Goal: Information Seeking & Learning: Learn about a topic

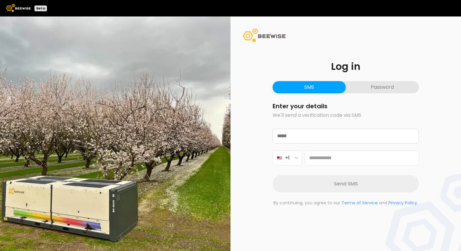
click at [365, 88] on button "Password" at bounding box center [382, 87] width 73 height 12
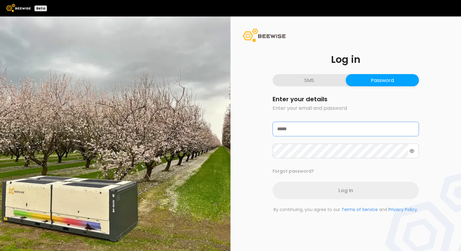
click at [307, 128] on input "text" at bounding box center [346, 129] width 146 height 14
type input "**********"
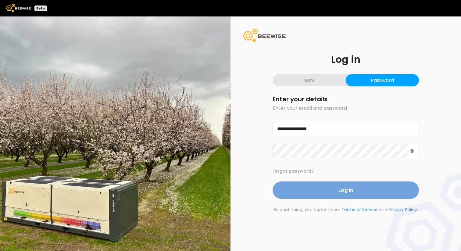
click at [342, 190] on span "Log In" at bounding box center [346, 190] width 15 height 8
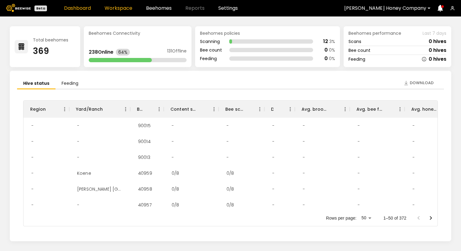
click at [130, 8] on link "Workspace" at bounding box center [119, 8] width 28 height 5
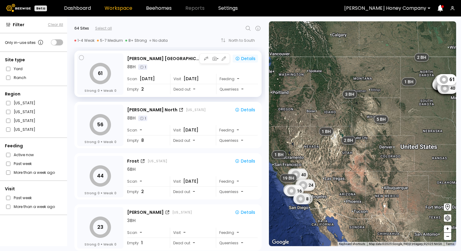
click at [239, 58] on div "Details" at bounding box center [245, 58] width 20 height 5
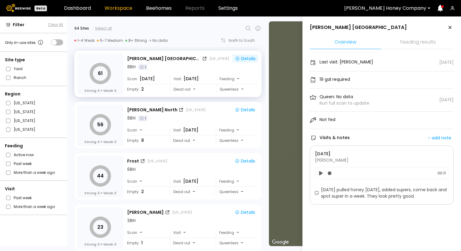
click at [321, 175] on icon at bounding box center [321, 173] width 6 height 7
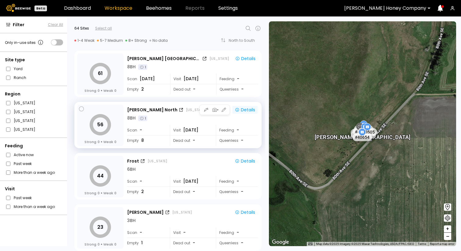
click at [247, 110] on div "Details" at bounding box center [245, 109] width 20 height 5
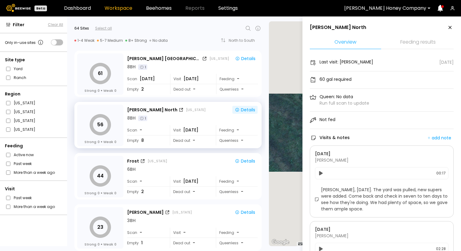
scroll to position [78, 0]
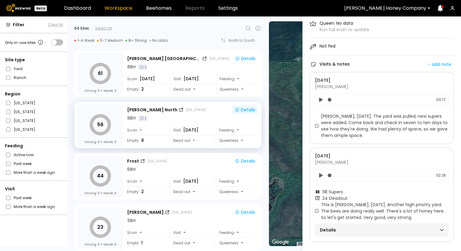
click at [416, 227] on div "Details" at bounding box center [382, 230] width 124 height 9
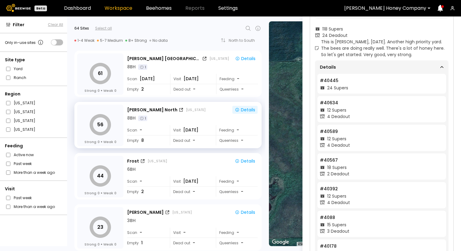
scroll to position [214, 0]
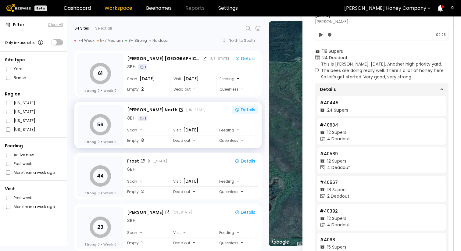
click at [355, 133] on div "12 Supers" at bounding box center [382, 132] width 124 height 6
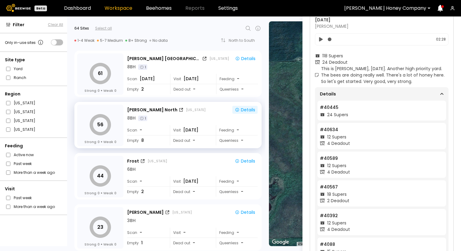
scroll to position [148, 0]
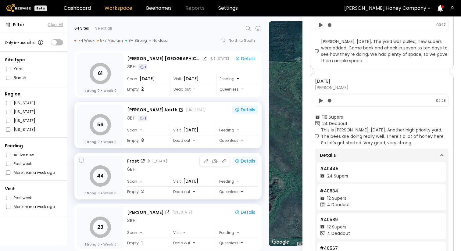
click at [244, 160] on div "Details" at bounding box center [245, 160] width 20 height 5
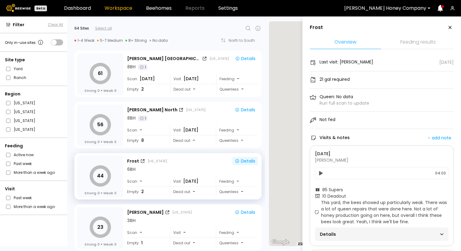
scroll to position [112, 0]
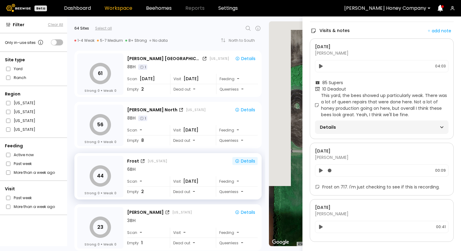
click at [345, 123] on span "Details" at bounding box center [351, 127] width 62 height 9
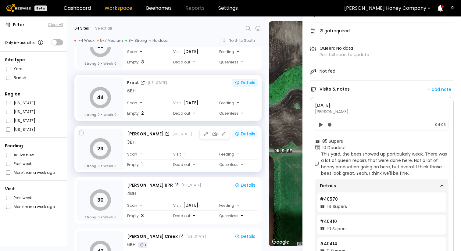
scroll to position [0, 0]
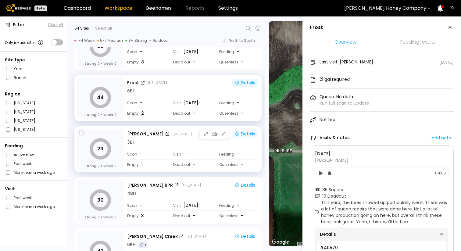
click at [254, 133] on div "Details" at bounding box center [245, 133] width 20 height 5
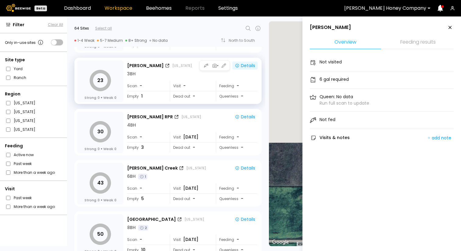
scroll to position [166, 0]
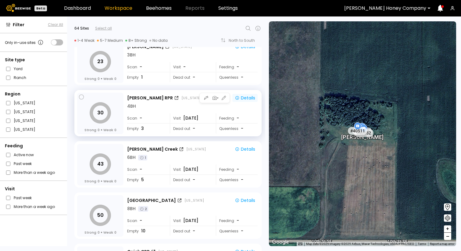
click at [251, 101] on button "Details" at bounding box center [245, 98] width 25 height 8
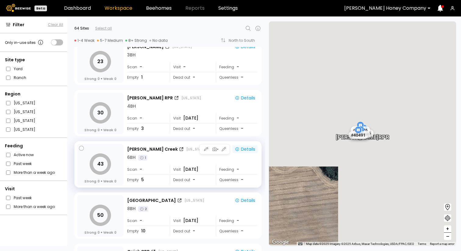
click at [251, 149] on div "Details" at bounding box center [245, 148] width 20 height 5
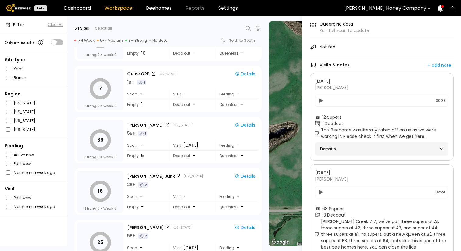
scroll to position [107, 0]
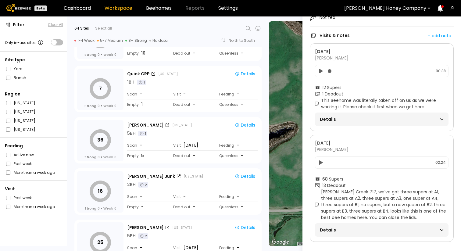
click at [335, 115] on span "Details" at bounding box center [351, 119] width 62 height 9
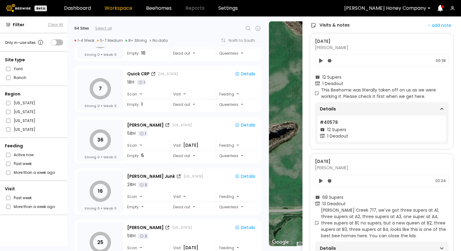
scroll to position [123, 0]
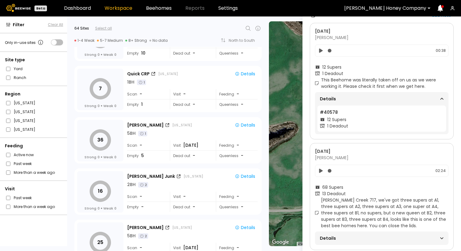
click at [319, 50] on icon at bounding box center [321, 50] width 6 height 7
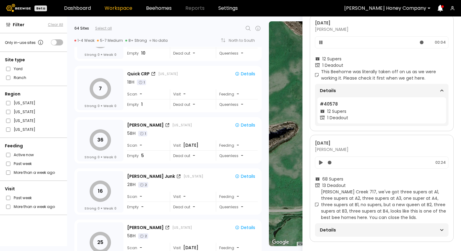
click at [388, 86] on div "Details" at bounding box center [382, 90] width 124 height 9
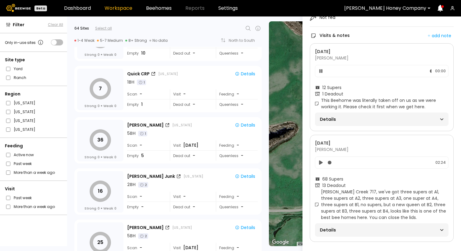
click at [322, 160] on icon at bounding box center [321, 162] width 4 height 4
click at [343, 115] on span "Details" at bounding box center [351, 119] width 62 height 9
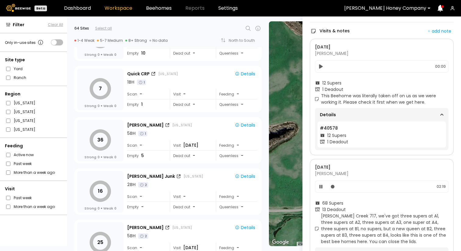
click at [350, 114] on span "Details" at bounding box center [351, 114] width 62 height 9
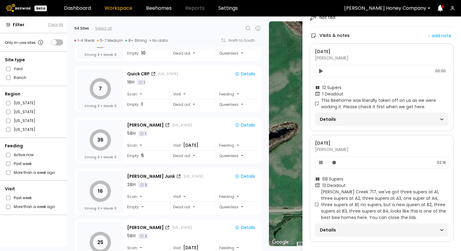
click at [365, 226] on span "Details" at bounding box center [351, 230] width 62 height 9
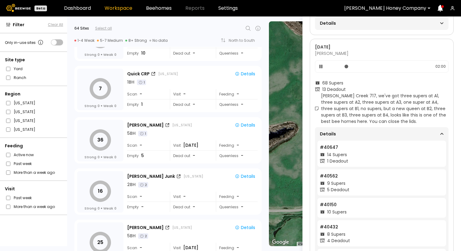
scroll to position [199, 0]
